Goal: Check status: Check status

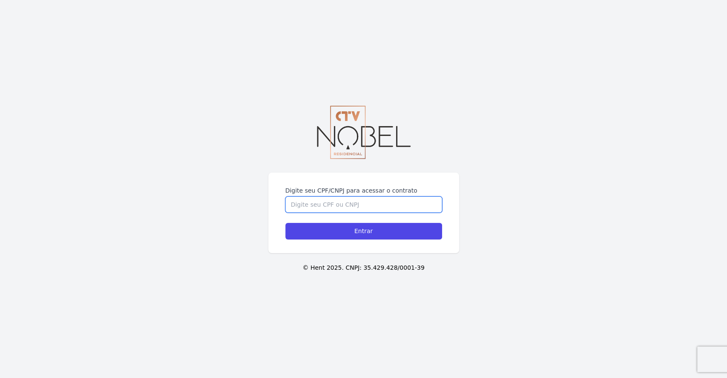
click at [341, 203] on input "Digite seu CPF/CNPJ para acessar o contrato" at bounding box center [363, 204] width 157 height 16
type input "05907224762"
click at [285, 223] on input "Entrar" at bounding box center [363, 231] width 157 height 17
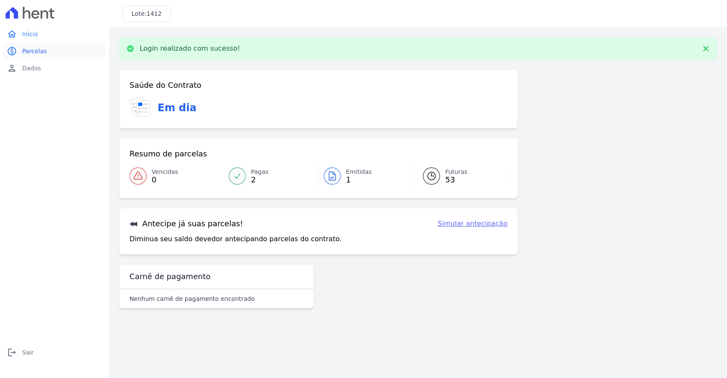
click at [31, 51] on span "Parcelas" at bounding box center [34, 51] width 25 height 9
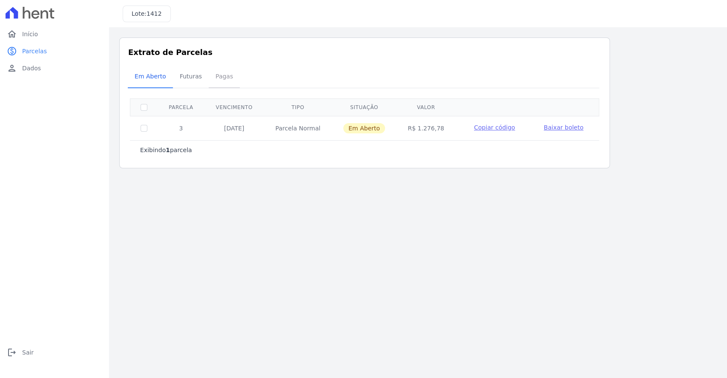
click at [218, 75] on span "Pagas" at bounding box center [224, 76] width 28 height 17
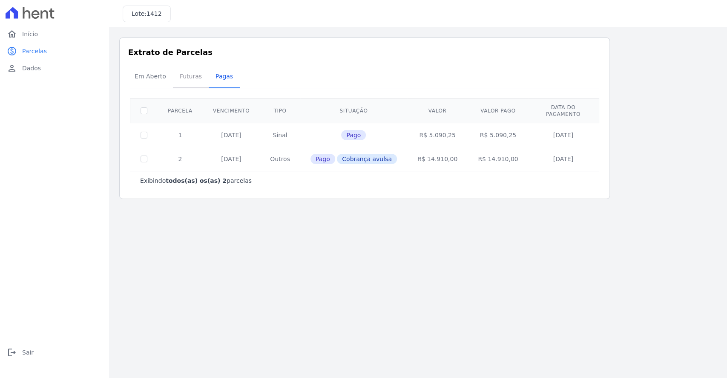
click at [184, 77] on span "Futuras" at bounding box center [191, 76] width 32 height 17
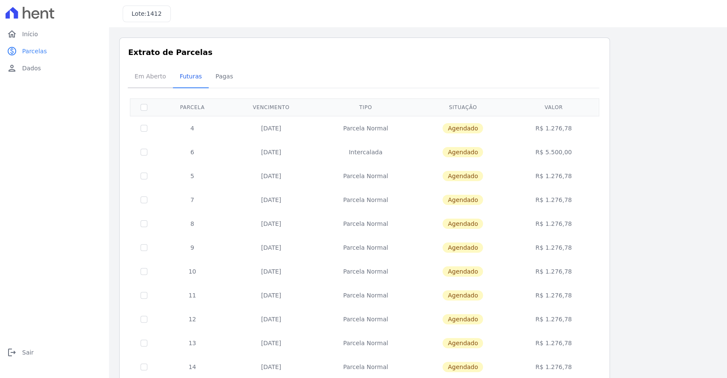
click at [159, 76] on span "Em Aberto" at bounding box center [150, 76] width 42 height 17
